Goal: Transaction & Acquisition: Obtain resource

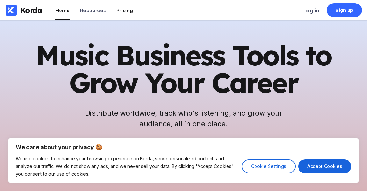
click at [123, 8] on div "Pricing" at bounding box center [124, 10] width 17 height 6
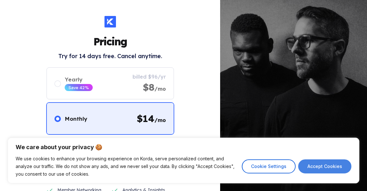
click at [314, 164] on button "Accept Cookies" at bounding box center [324, 166] width 53 height 14
checkbox input "true"
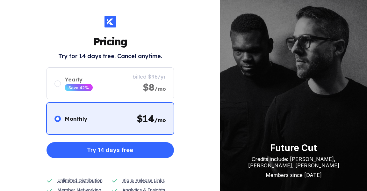
click at [110, 21] on icon at bounding box center [110, 21] width 6 height 6
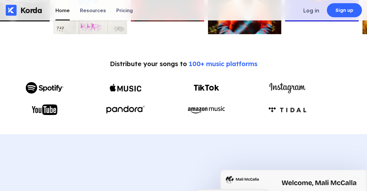
scroll to position [271, 0]
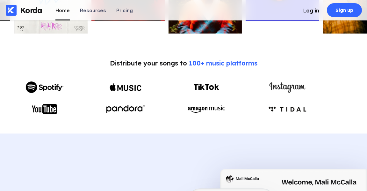
click at [307, 12] on div "Log in" at bounding box center [312, 10] width 16 height 6
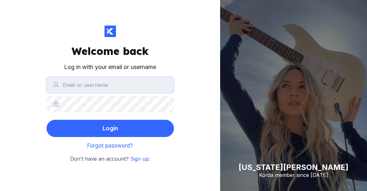
click at [111, 87] on input "text" at bounding box center [111, 85] width 128 height 16
click at [70, 85] on input "text" at bounding box center [111, 85] width 128 height 16
type input "truebellz"
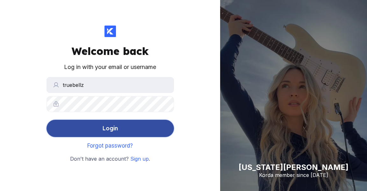
click at [114, 126] on div "Login" at bounding box center [110, 128] width 16 height 13
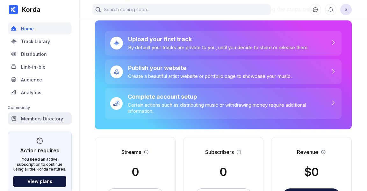
scroll to position [32, 0]
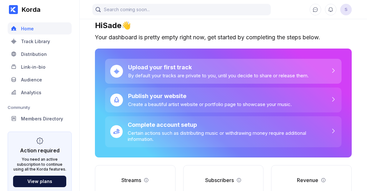
scroll to position [2, 0]
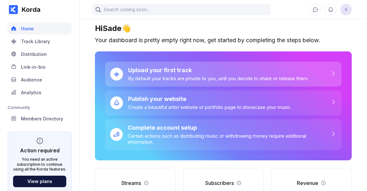
click at [172, 67] on div "Upload your first track" at bounding box center [218, 70] width 181 height 7
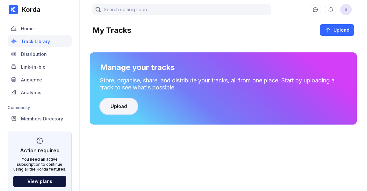
click at [121, 102] on button "Upload" at bounding box center [119, 106] width 38 height 16
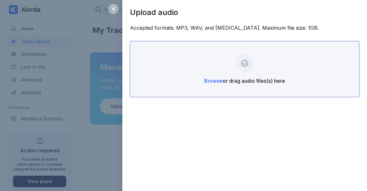
click at [245, 62] on div "Browse or drag audio files(s) here" at bounding box center [245, 69] width 230 height 56
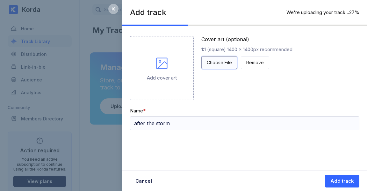
click at [224, 62] on div "Choose File" at bounding box center [219, 62] width 25 height 6
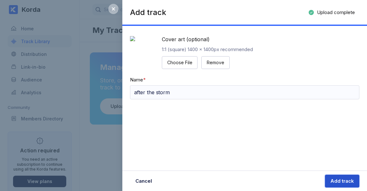
click at [345, 180] on div "Add track" at bounding box center [343, 181] width 24 height 6
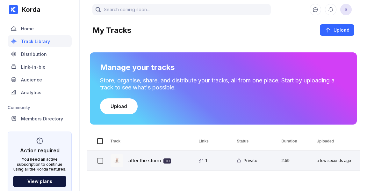
click at [136, 159] on div "after the storm HD" at bounding box center [149, 160] width 43 height 15
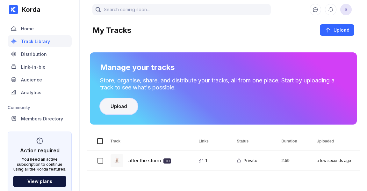
click at [115, 106] on div "Upload" at bounding box center [119, 106] width 17 height 6
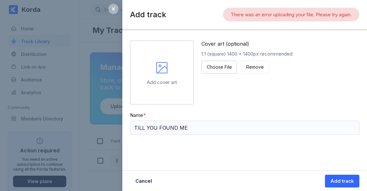
click at [166, 70] on icon at bounding box center [161, 67] width 15 height 15
click at [215, 64] on div "Choose File" at bounding box center [219, 67] width 25 height 6
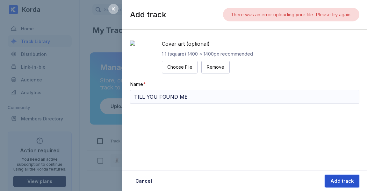
click at [337, 184] on button "Add track" at bounding box center [342, 180] width 34 height 13
click at [342, 178] on div "Add track" at bounding box center [343, 181] width 24 height 6
click at [357, 17] on div "There was an error uploading your file. Please try again." at bounding box center [291, 15] width 136 height 14
click at [360, 22] on div "Add track There was an error uploading your file. Please try again. 0%" at bounding box center [244, 19] width 245 height 23
click at [233, 73] on div "Cover art (optional) 1:1 (square) 1400 x 1400px recommended Choose File Remove" at bounding box center [207, 56] width 91 height 33
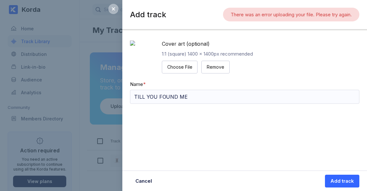
click at [231, 73] on div "Cover art (optional) 1:1 (square) 1400 x 1400px recommended Choose File Remove" at bounding box center [207, 56] width 91 height 33
click at [210, 17] on div "Add track There was an error uploading your file. Please try again." at bounding box center [244, 15] width 245 height 14
click at [114, 9] on icon at bounding box center [113, 8] width 3 height 3
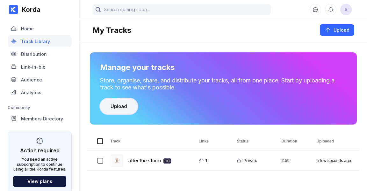
click at [118, 109] on button "Upload" at bounding box center [119, 106] width 38 height 16
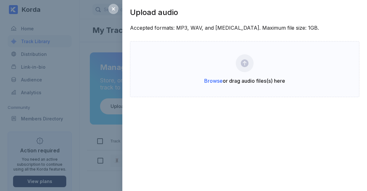
click at [206, 130] on div "Upload audio Accepted formats: MP3, WAV, and [MEDICAL_DATA]. Maximum file size:…" at bounding box center [244, 95] width 245 height 191
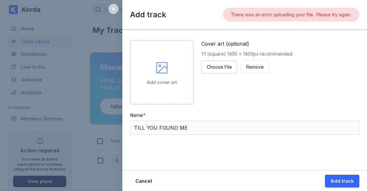
click at [115, 7] on icon at bounding box center [113, 8] width 5 height 5
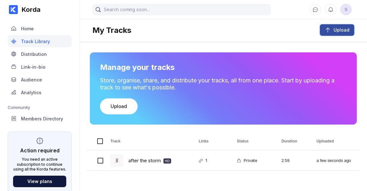
click at [346, 26] on button "Upload" at bounding box center [337, 29] width 34 height 11
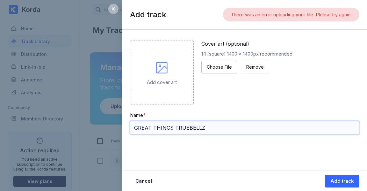
click at [206, 128] on input "GREAT THINGS TRUEBELLZ" at bounding box center [245, 128] width 230 height 14
type input "GREAT THINGS"
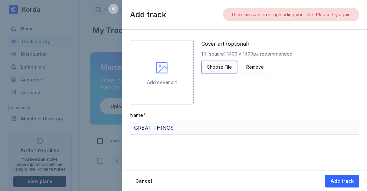
click at [218, 69] on div "Choose File" at bounding box center [219, 67] width 25 height 6
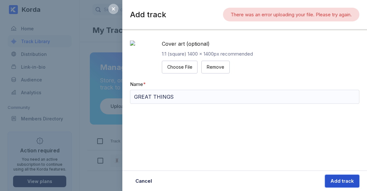
click at [343, 181] on div "Add track" at bounding box center [343, 181] width 24 height 6
click at [342, 180] on div "Add track" at bounding box center [343, 181] width 24 height 6
click at [113, 9] on icon at bounding box center [113, 8] width 5 height 5
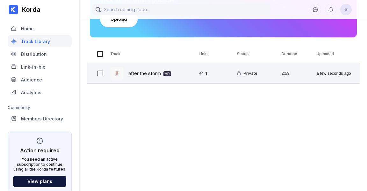
scroll to position [87, 0]
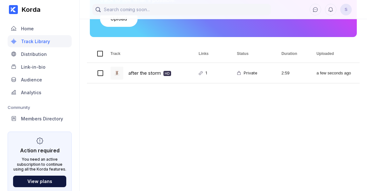
click at [173, 159] on div "after the storm HD 1 Private 2:59 a few seconds ago" at bounding box center [223, 133] width 273 height 141
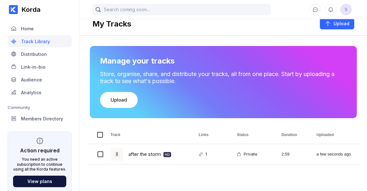
scroll to position [0, 0]
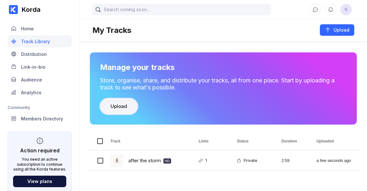
click at [114, 103] on div "Upload" at bounding box center [119, 106] width 17 height 6
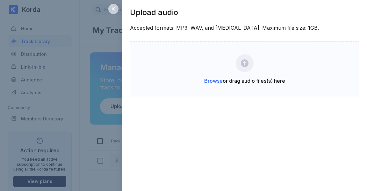
click at [115, 9] on icon at bounding box center [113, 8] width 5 height 5
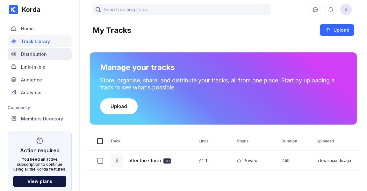
click at [31, 53] on div "Distribution" at bounding box center [34, 53] width 26 height 5
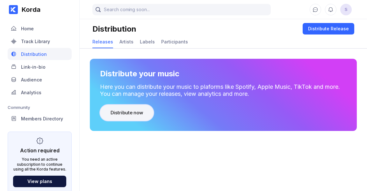
click at [119, 108] on button "Distribute now" at bounding box center [127, 113] width 54 height 16
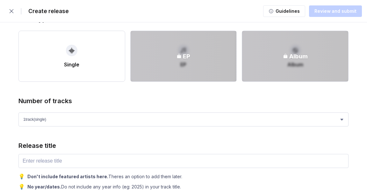
scroll to position [152, 0]
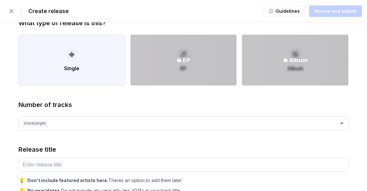
click at [72, 56] on icon "button" at bounding box center [72, 54] width 6 height 6
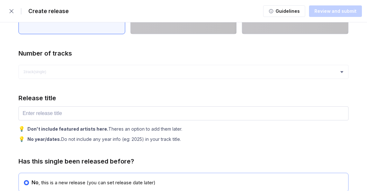
scroll to position [204, 0]
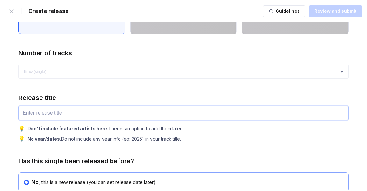
click at [73, 113] on input "text" at bounding box center [183, 113] width 330 height 14
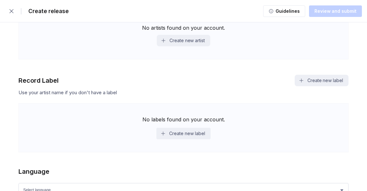
scroll to position [450, 0]
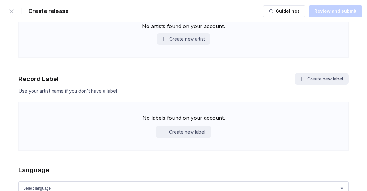
type input "After The Storm"
click at [88, 121] on div "No labels found on your account. Create new label" at bounding box center [183, 125] width 330 height 49
click at [125, 116] on div "No labels found on your account. Create new label" at bounding box center [183, 125] width 330 height 49
click at [170, 136] on button "Create new label" at bounding box center [184, 131] width 54 height 11
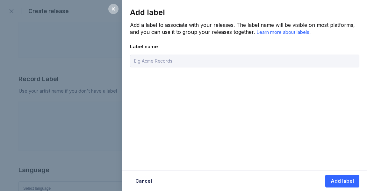
click at [158, 61] on input "text" at bounding box center [245, 61] width 230 height 13
type input "Truebellz"
click at [339, 181] on div "Add label" at bounding box center [342, 181] width 23 height 6
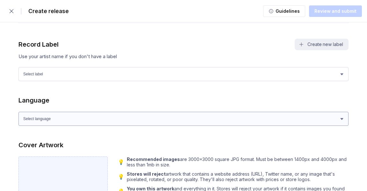
scroll to position [483, 0]
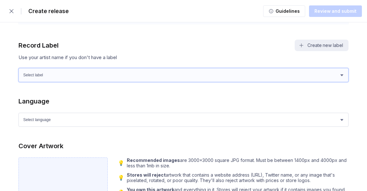
click at [341, 77] on select "Select label Truebellz" at bounding box center [183, 75] width 330 height 14
select select "7cd93e49-7210-4bdc-bf0d-3976685819ba"
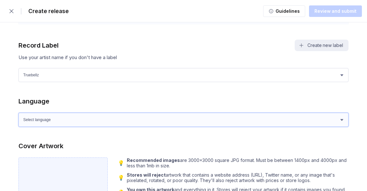
click at [341, 121] on select "Select language Afrikaans Akan Albanian Amharic Arabic Armenian Assamese Azerba…" at bounding box center [183, 120] width 330 height 14
select select "en"
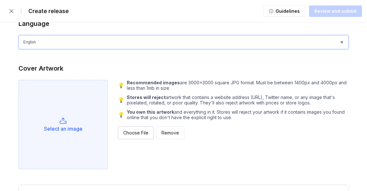
scroll to position [579, 0]
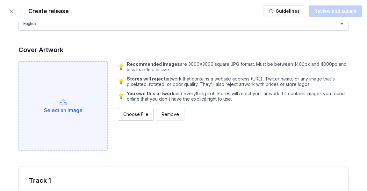
click at [64, 102] on icon "Select cover artwork" at bounding box center [63, 103] width 8 height 8
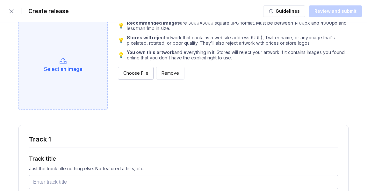
scroll to position [623, 0]
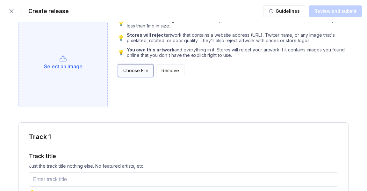
click at [139, 70] on button "Choose File" at bounding box center [136, 70] width 36 height 13
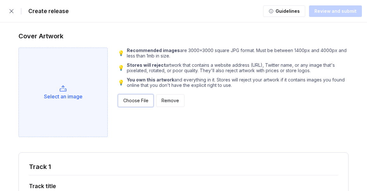
scroll to position [594, 0]
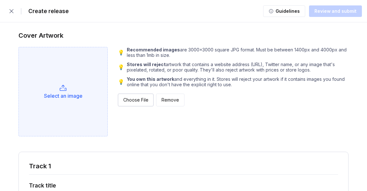
click at [72, 99] on div "Select an image" at bounding box center [63, 95] width 39 height 6
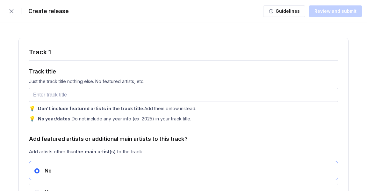
scroll to position [713, 0]
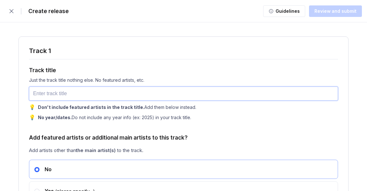
click at [191, 96] on input "text" at bounding box center [183, 93] width 309 height 14
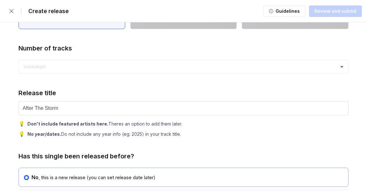
scroll to position [209, 0]
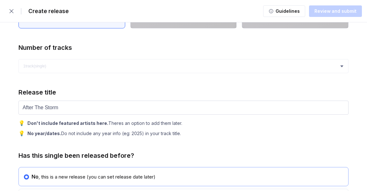
type input "TLL YOU FOUND ME"
click at [65, 106] on input "After The Storm" at bounding box center [183, 107] width 330 height 14
type input "A"
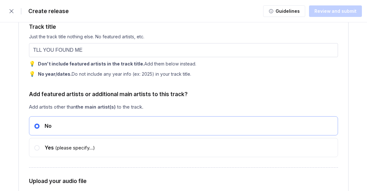
scroll to position [745, 0]
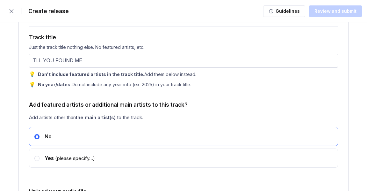
type input "TILL YOU FOUND ME"
click at [92, 66] on input "TLL YOU FOUND ME" at bounding box center [183, 61] width 309 height 14
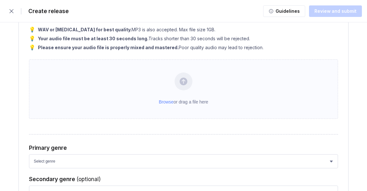
scroll to position [920, 0]
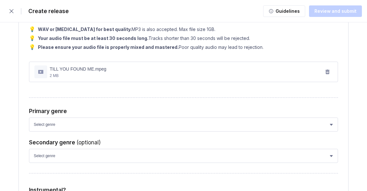
click at [40, 74] on icon at bounding box center [40, 71] width 5 height 5
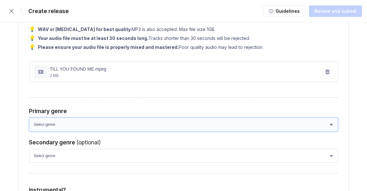
click at [331, 131] on select "Select genre African Afro-Beat Afro-Pop Afro-Soul Alternative Alternative Rock …" at bounding box center [183, 124] width 309 height 14
select select "cbc0cab1-283e-4d84-8e0b-a0b2b58903a8"
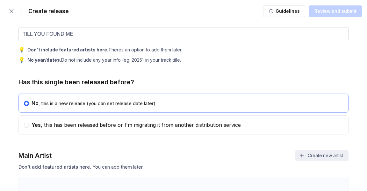
scroll to position [284, 0]
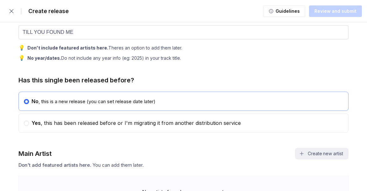
click at [209, 40] on div "Release title TILL YOU FOUND ME 💡 Don't include featured artists here. Theres a…" at bounding box center [183, 37] width 330 height 48
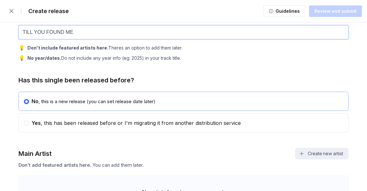
click at [209, 30] on input "TILL YOU FOUND ME" at bounding box center [183, 32] width 330 height 14
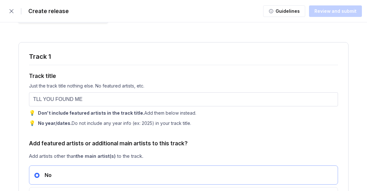
scroll to position [709, 0]
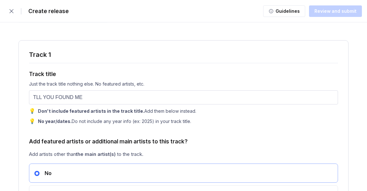
type input "TILL YOU FOUND ME."
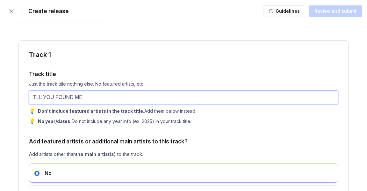
click at [36, 101] on input "TLL YOU FOUND ME" at bounding box center [183, 97] width 309 height 14
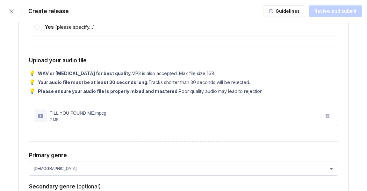
scroll to position [877, 0]
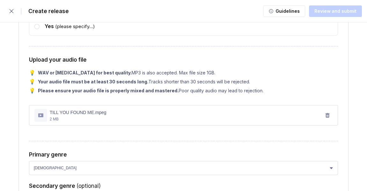
type input "TILL YOU FOUND ME"
click at [285, 122] on div "TILL YOU FOUND ME.mpeg 2 MB" at bounding box center [183, 114] width 309 height 13
click at [272, 122] on div "TILL YOU FOUND ME.mpeg 2 MB" at bounding box center [183, 114] width 309 height 13
click at [42, 117] on icon at bounding box center [40, 115] width 5 height 4
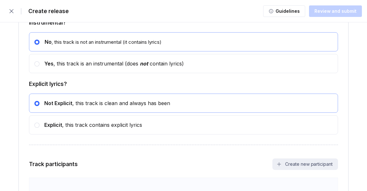
scroll to position [1099, 0]
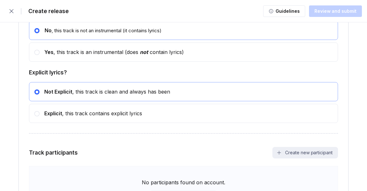
click at [142, 33] on div "No , this track is not an instrumental (it contains lyrics)" at bounding box center [101, 30] width 122 height 6
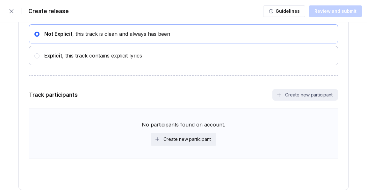
scroll to position [1172, 0]
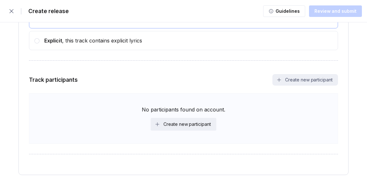
click at [173, 113] on div "No participants found on account." at bounding box center [184, 109] width 84 height 6
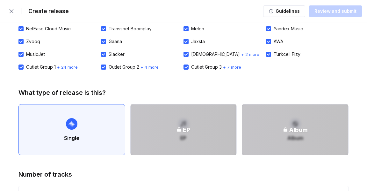
scroll to position [0, 0]
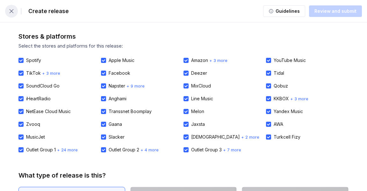
click at [9, 11] on icon "button" at bounding box center [11, 11] width 6 height 6
